Goal: Find contact information: Obtain details needed to contact an individual or organization

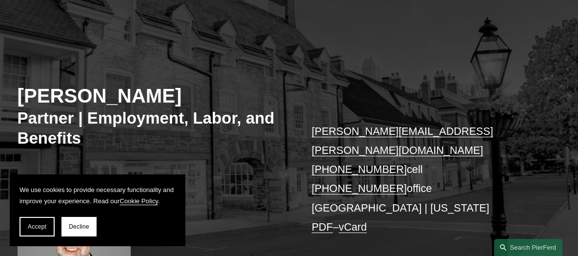
scroll to position [98, 0]
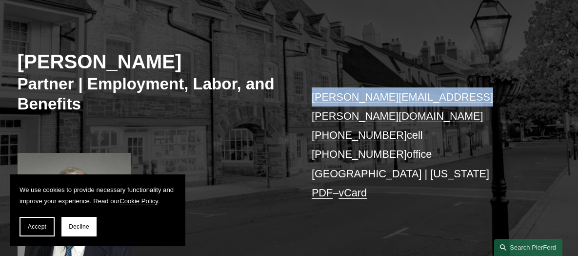
drag, startPoint x: 474, startPoint y: 102, endPoint x: 305, endPoint y: 97, distance: 168.4
click at [305, 97] on div "[PERSON_NAME] Partner | Employment, Labor, and Benefits [PERSON_NAME][EMAIL_ADD…" at bounding box center [289, 138] width 578 height 268
copy link "[PERSON_NAME][EMAIL_ADDRESS][PERSON_NAME][DOMAIN_NAME]"
click at [354, 186] on link "vCard" at bounding box center [353, 192] width 28 height 12
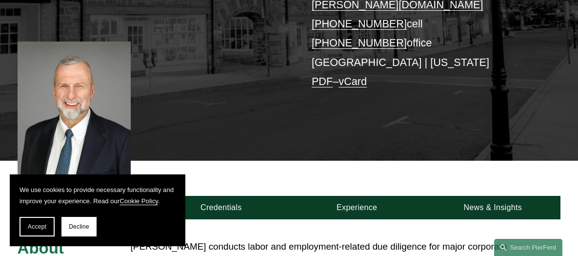
scroll to position [244, 0]
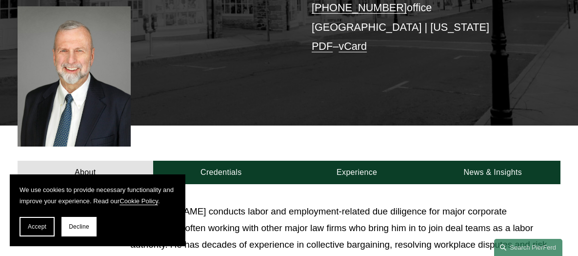
click at [38, 226] on span "Accept" at bounding box center [37, 226] width 19 height 7
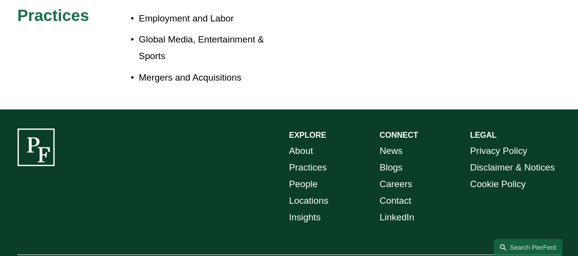
scroll to position [577, 0]
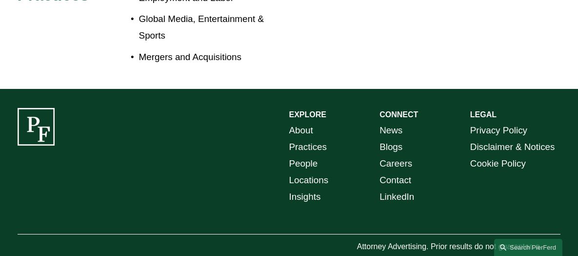
click at [406, 172] on link "Contact" at bounding box center [396, 180] width 32 height 17
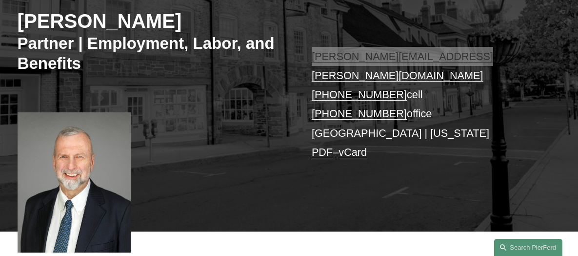
scroll to position [138, 0]
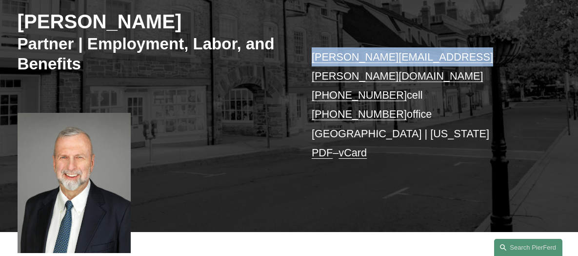
drag, startPoint x: 20, startPoint y: 20, endPoint x: 209, endPoint y: 20, distance: 189.3
click at [209, 20] on h2 "Gerald T. Hathaway" at bounding box center [154, 22] width 272 height 24
copy h2 "Gerald T. Hathaway"
drag, startPoint x: 457, startPoint y: 58, endPoint x: 312, endPoint y: 62, distance: 144.5
click at [312, 62] on p "gerald.hathaway@pierferd.com +1.917.439.5962 cell +1.917.719.5698 office Prince…" at bounding box center [425, 104] width 226 height 114
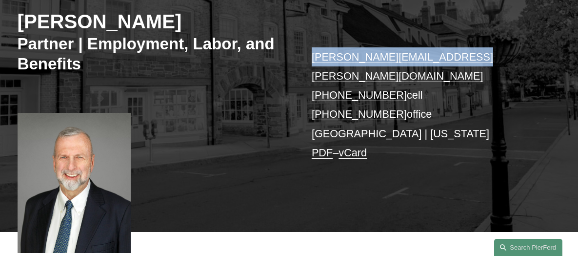
copy link "gerald.hathaway@pierferd.com"
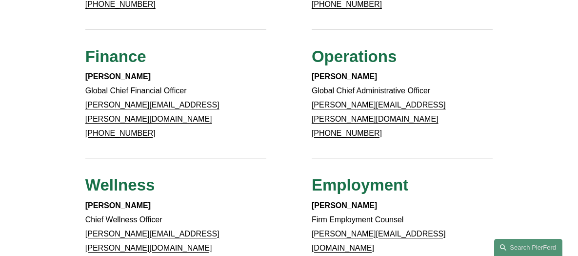
scroll to position [781, 0]
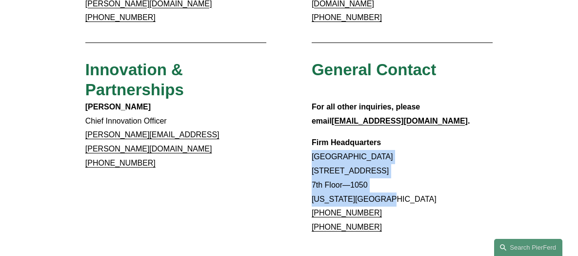
drag, startPoint x: 313, startPoint y: 120, endPoint x: 388, endPoint y: 159, distance: 84.7
click at [388, 159] on p "Firm Headquarters [GEOGRAPHIC_DATA] [STREET_ADDRESS][US_STATE] [PHONE_NUMBER] […" at bounding box center [402, 185] width 181 height 99
copy p "[GEOGRAPHIC_DATA] [STREET_ADDRESS][US_STATE]"
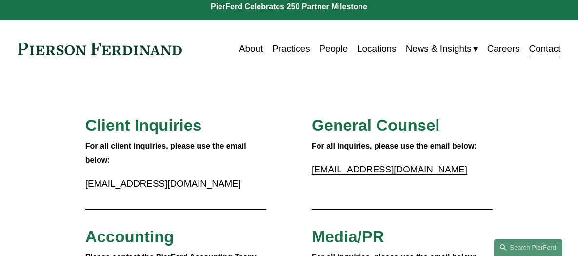
scroll to position [0, 0]
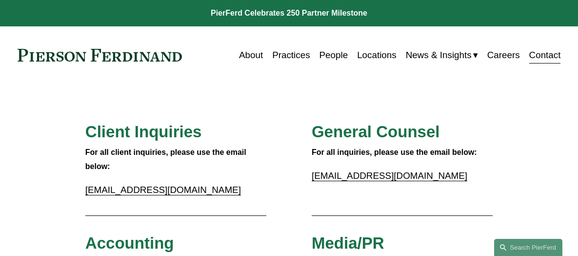
drag, startPoint x: 184, startPoint y: 53, endPoint x: 53, endPoint y: 60, distance: 131.9
click at [33, 61] on div "About Practices People Locations News & Insights News" at bounding box center [290, 55] width 544 height 19
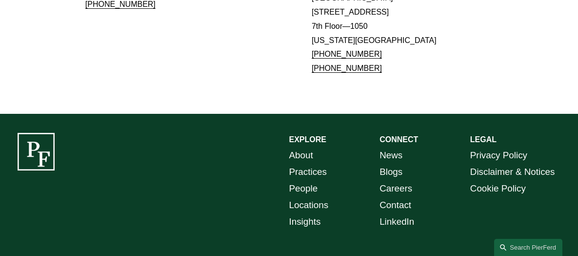
scroll to position [960, 0]
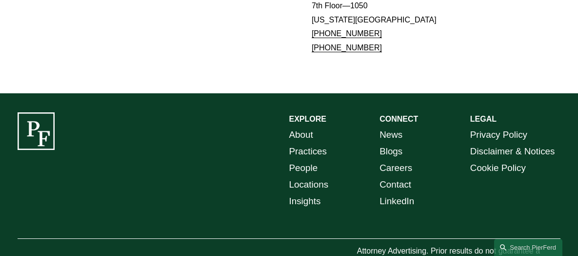
drag, startPoint x: 25, startPoint y: 231, endPoint x: 104, endPoint y: 229, distance: 79.1
copy p "[PERSON_NAME] LLP"
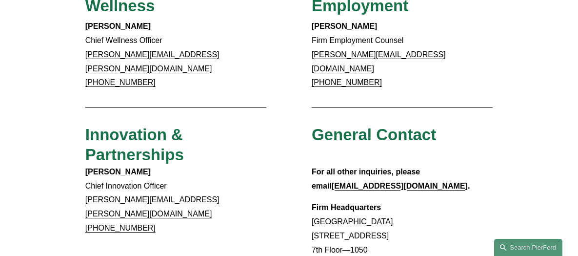
scroll to position [569, 0]
